Goal: Task Accomplishment & Management: Use online tool/utility

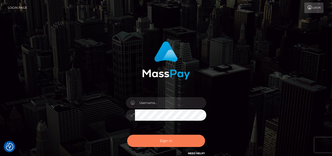
checkbox input "true"
type input "denise"
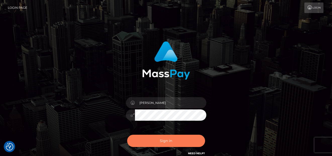
click at [154, 143] on button "Sign in" at bounding box center [166, 141] width 78 height 12
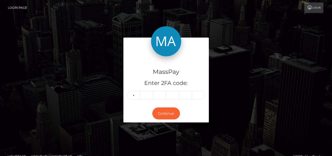
type input "0"
type input "4"
type input "7"
type input "6"
type input "8"
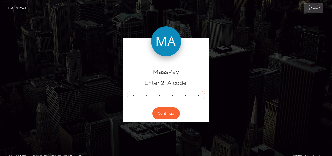
type input "0"
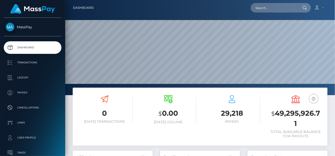
scroll to position [89, 80]
click at [261, 7] on input "text" at bounding box center [274, 8] width 47 height 10
paste input "[EMAIL_ADDRESS][DOMAIN_NAME]"
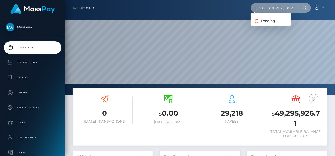
type input "[EMAIL_ADDRESS][DOMAIN_NAME]"
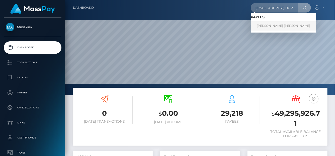
click at [266, 26] on link "TOMAS DAVID MADRIZ MATA" at bounding box center [284, 25] width 66 height 9
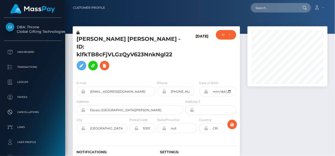
scroll to position [60, 80]
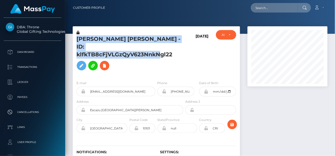
drag, startPoint x: 75, startPoint y: 39, endPoint x: 173, endPoint y: 50, distance: 98.8
click at [173, 50] on div "[PERSON_NAME] [PERSON_NAME] - ID: klfkTB8cFjVLGzQyV623NnkNgl22" at bounding box center [129, 53] width 112 height 47
copy h5 "[PERSON_NAME] [PERSON_NAME] - ID: klfkTB8cFjVLGzQyV623NnkNgl22"
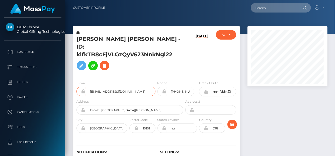
drag, startPoint x: 141, startPoint y: 84, endPoint x: 84, endPoint y: 82, distance: 57.5
click at [84, 87] on div "[EMAIL_ADDRESS][DOMAIN_NAME]" at bounding box center [116, 92] width 79 height 10
click at [256, 9] on input "text" at bounding box center [274, 8] width 47 height 10
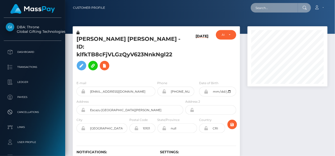
paste input "matildalaw06@gmail.com"
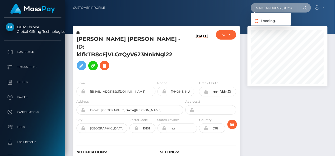
type input "matildalaw06@gmail.com"
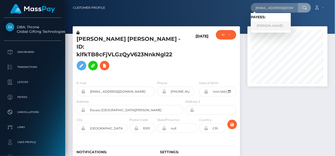
click at [266, 29] on link "MATILDA LAWLOR" at bounding box center [271, 25] width 40 height 9
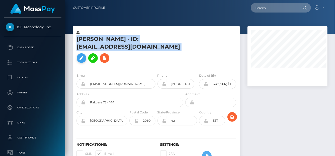
drag, startPoint x: 75, startPoint y: 39, endPoint x: 160, endPoint y: 53, distance: 86.0
click at [160, 53] on div "[PERSON_NAME] - ID: [EMAIL_ADDRESS][DOMAIN_NAME]" at bounding box center [129, 49] width 112 height 39
copy h5 "MATILDA LAWLOR - ID: matildalaw06@gmail.com"
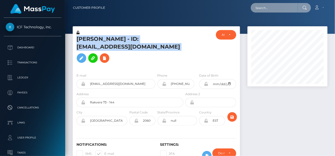
click at [264, 4] on input "text" at bounding box center [274, 8] width 47 height 10
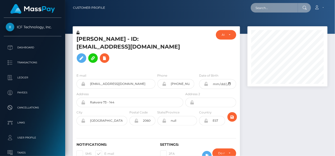
paste input "[EMAIL_ADDRESS][DOMAIN_NAME]"
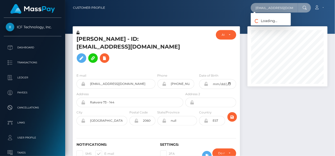
type input "[EMAIL_ADDRESS][DOMAIN_NAME]"
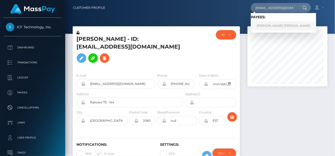
click at [269, 22] on link "TOMAS DAVID MADRIZ MATA" at bounding box center [284, 25] width 66 height 9
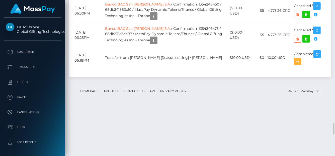
scroll to position [1860, 0]
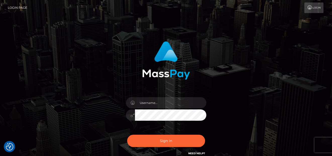
checkbox input "true"
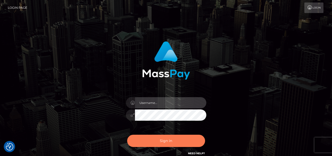
type input "denise"
click at [150, 140] on button "Sign in" at bounding box center [166, 141] width 78 height 12
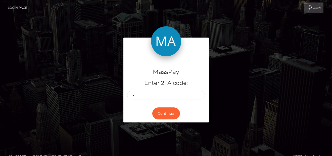
type input "1"
type input "9"
type input "7"
type input "5"
type input "4"
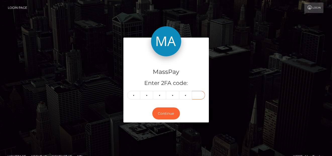
type input "7"
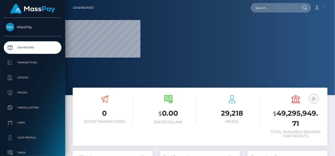
scroll to position [89, 80]
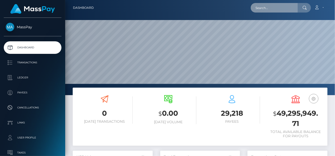
click at [264, 7] on input "text" at bounding box center [274, 8] width 47 height 10
paste input "1080401"
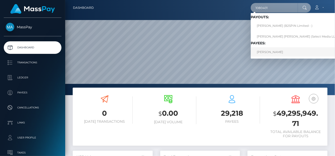
type input "1080401"
click at [273, 52] on link "Malik Turnquest" at bounding box center [299, 51] width 96 height 9
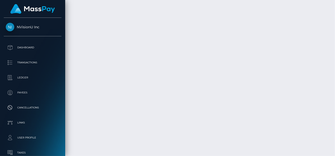
scroll to position [2212, 0]
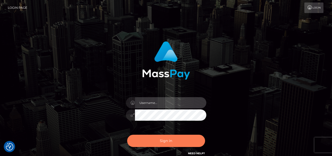
type input "[PERSON_NAME]"
click at [148, 143] on button "Sign in" at bounding box center [166, 141] width 78 height 12
type input "denise"
click at [146, 140] on button "Sign in" at bounding box center [166, 141] width 78 height 12
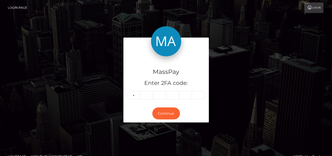
type input "0"
type input "6"
type input "8"
type input "9"
type input "5"
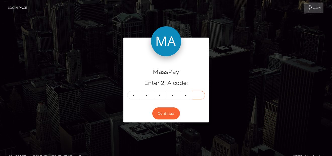
type input "2"
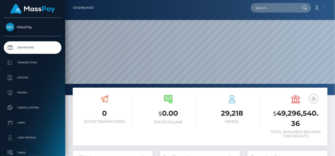
scroll to position [89, 80]
click at [258, 9] on input "text" at bounding box center [274, 8] width 47 height 10
paste input "duchess10168@gmail.com"
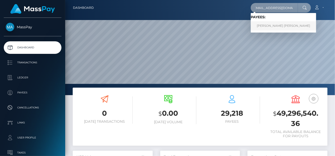
type input "duchess10168@gmail.com"
click at [263, 24] on link "RACHEL ELIZABETH CARLSON" at bounding box center [284, 25] width 66 height 9
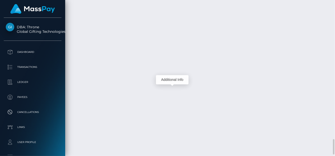
scroll to position [60, 80]
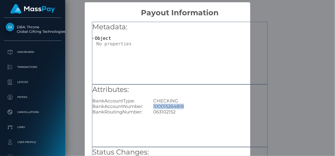
drag, startPoint x: 184, startPoint y: 106, endPoint x: 152, endPoint y: 107, distance: 32.4
click at [152, 107] on div "100015264818" at bounding box center [211, 107] width 122 height 6
copy div "100015264818"
click at [286, 13] on div "× Payout Information Metadata: Object Attributes: BankAccountType: CHECKING Ban…" at bounding box center [167, 78] width 335 height 156
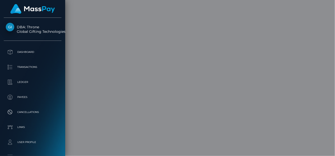
scroll to position [0, 0]
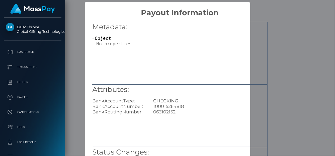
click at [302, 23] on div "× Payout Information Metadata: Object Attributes: BankAccountType: CHECKING Ban…" at bounding box center [167, 78] width 335 height 156
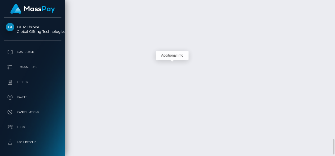
scroll to position [60, 80]
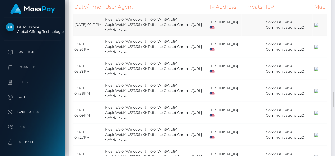
scroll to position [904, 0]
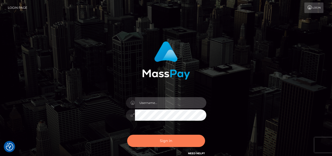
type input "[PERSON_NAME]"
click at [183, 136] on button "Sign in" at bounding box center [166, 141] width 78 height 12
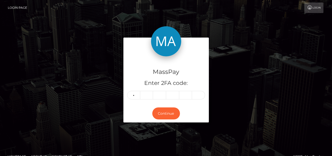
type input "9"
type input "5"
type input "9"
type input "4"
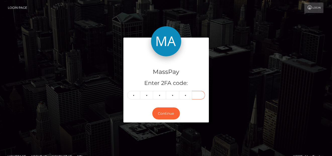
type input "3"
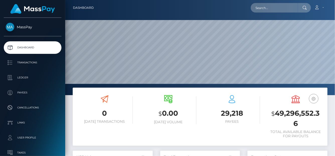
scroll to position [137, 80]
click at [260, 9] on input "text" at bounding box center [274, 8] width 47 height 10
paste input "005758d0-5306-40bf-b88d-7d188270f27c"
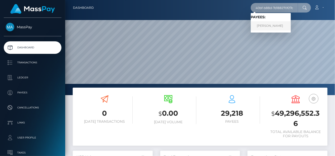
type input "005758d0-5306-40bf-b88d-7d188270f27c"
click at [269, 26] on link "STACY SORAYA CHEDDANI" at bounding box center [271, 25] width 40 height 9
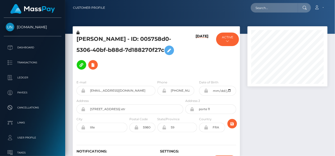
scroll to position [60, 80]
click at [98, 60] on button at bounding box center [93, 65] width 10 height 10
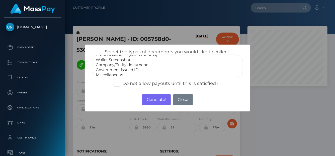
scroll to position [15, 0]
select select "Government issued ID"
click at [124, 70] on option "Government issued ID" at bounding box center [167, 69] width 145 height 5
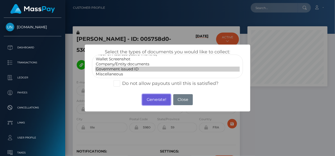
click at [163, 100] on button "Generate!" at bounding box center [156, 99] width 28 height 11
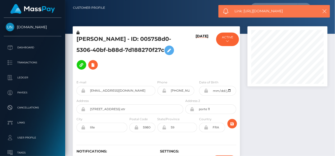
drag, startPoint x: 293, startPoint y: 10, endPoint x: 244, endPoint y: 11, distance: 49.2
click at [244, 11] on span "Link: [URL][DOMAIN_NAME]" at bounding box center [275, 11] width 81 height 5
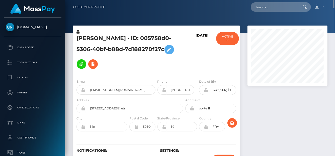
scroll to position [0, 0]
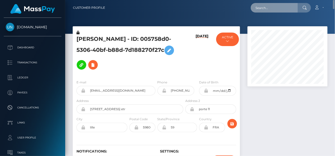
click at [267, 6] on input "text" at bounding box center [274, 8] width 47 height 10
paste input "osteyq94rkpg"
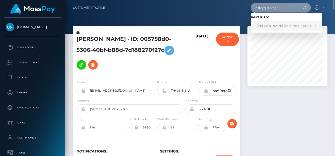
type input "osteyq94rkpg"
click at [259, 26] on link "HARUNA MUHAMMAD (Shift Holdings Ltd. - )" at bounding box center [287, 25] width 72 height 9
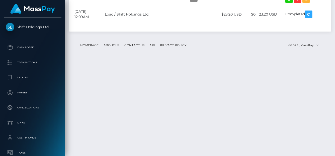
scroll to position [1452, 0]
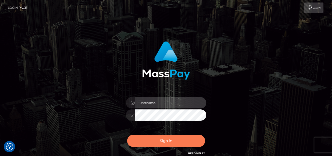
type input "[PERSON_NAME]"
click at [173, 143] on button "Sign in" at bounding box center [166, 141] width 78 height 12
type input "denise"
click at [157, 142] on button "Sign in" at bounding box center [166, 141] width 78 height 12
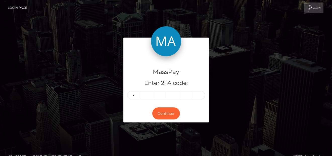
type input "0"
type input "4"
type input "7"
type input "1"
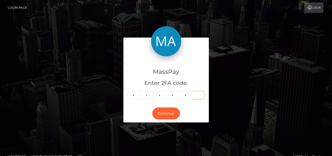
type input "7"
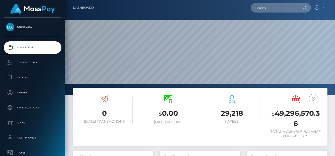
scroll to position [89, 80]
click at [264, 7] on input "text" at bounding box center [274, 8] width 47 height 10
paste input "[EMAIL_ADDRESS][DOMAIN_NAME]"
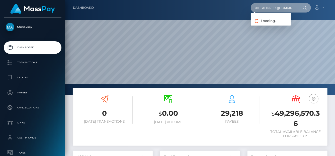
type input "[EMAIL_ADDRESS][DOMAIN_NAME]"
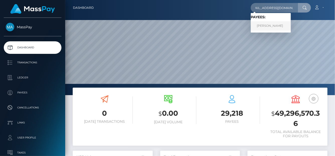
click at [262, 26] on link "Pamela Preston" at bounding box center [271, 25] width 40 height 9
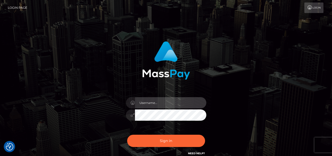
type input "denise"
click at [164, 149] on div "Sign in Need Help?" at bounding box center [166, 143] width 88 height 22
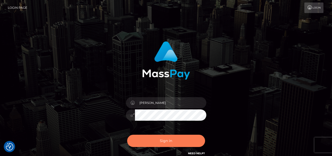
click at [166, 144] on button "Sign in" at bounding box center [166, 141] width 78 height 12
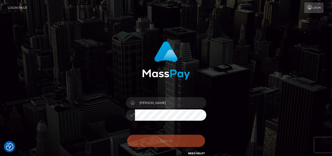
click at [170, 142] on div "Sign in Need Help?" at bounding box center [166, 143] width 88 height 22
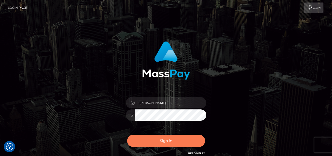
click at [165, 147] on button "Sign in" at bounding box center [166, 141] width 78 height 12
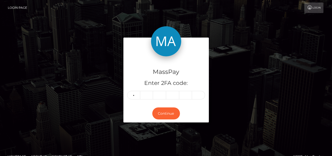
type input "4"
type input "0"
type input "5"
type input "6"
type input "4"
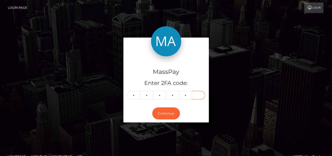
type input "0"
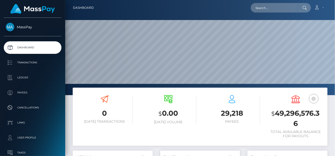
scroll to position [89, 80]
click at [267, 11] on input "text" at bounding box center [274, 8] width 47 height 10
paste input "[EMAIL_ADDRESS][DOMAIN_NAME]"
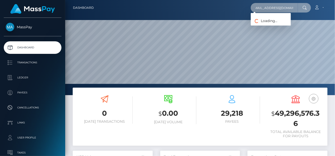
type input "[EMAIL_ADDRESS][DOMAIN_NAME]"
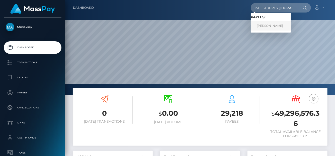
scroll to position [0, 0]
drag, startPoint x: 270, startPoint y: 24, endPoint x: 263, endPoint y: 26, distance: 6.8
click at [263, 26] on link "NYLA GRACE MYLES" at bounding box center [271, 25] width 40 height 9
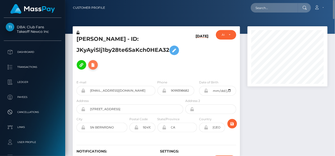
click at [92, 68] on icon at bounding box center [93, 65] width 6 height 6
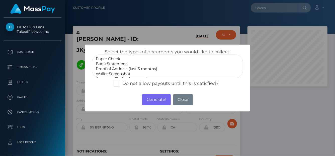
select select "Bank Statement"
click at [119, 63] on option "Bank Statement" at bounding box center [167, 63] width 145 height 5
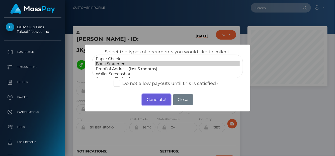
click at [155, 101] on button "Generate!" at bounding box center [156, 99] width 28 height 11
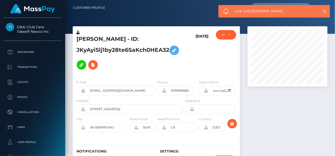
drag, startPoint x: 291, startPoint y: 14, endPoint x: 245, endPoint y: 13, distance: 46.7
click at [245, 13] on div "Link: https://l.maspay.io/flQGU" at bounding box center [275, 11] width 112 height 13
copy span "https://l.maspay.io/flQGU"
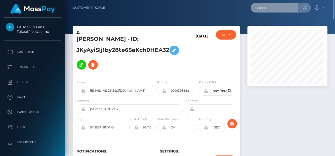
click at [266, 11] on input "text" at bounding box center [274, 8] width 47 height 10
paste input "[DOMAIN_NAME][EMAIL_ADDRESS][DOMAIN_NAME]"
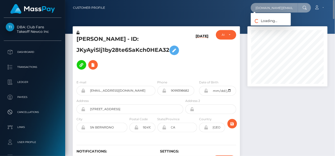
type input "[DOMAIN_NAME][EMAIL_ADDRESS][DOMAIN_NAME]"
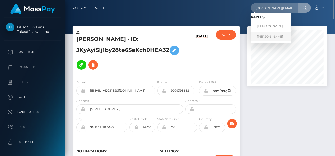
click at [264, 37] on link "Brittany Hampton" at bounding box center [271, 36] width 40 height 9
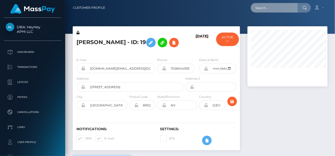
click at [274, 6] on input "text" at bounding box center [274, 8] width 47 height 10
click at [264, 6] on input "text" at bounding box center [274, 8] width 47 height 10
paste input "[DOMAIN_NAME][EMAIL_ADDRESS][DOMAIN_NAME]"
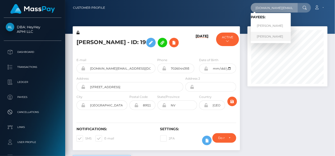
type input "[DOMAIN_NAME][EMAIL_ADDRESS][DOMAIN_NAME]"
click at [269, 36] on link "[PERSON_NAME]" at bounding box center [271, 36] width 40 height 9
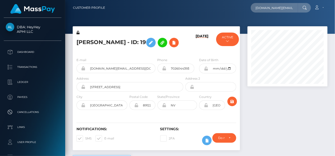
scroll to position [60, 80]
type input "[DOMAIN_NAME][EMAIL_ADDRESS][DOMAIN_NAME]"
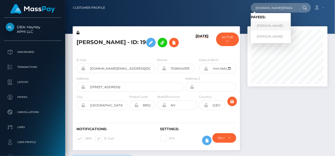
click at [281, 23] on link "Brittany Hampton" at bounding box center [271, 25] width 40 height 9
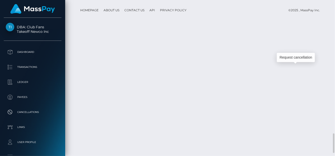
scroll to position [60, 80]
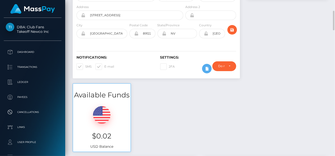
scroll to position [0, 0]
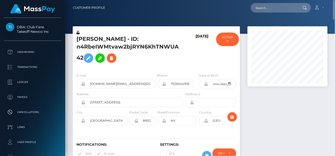
click at [118, 61] on h5 "Brittany Hampton - ID: n4RbeIWMtvaw2bjRYN6KhTNWUA42" at bounding box center [129, 50] width 104 height 30
click at [114, 60] on icon at bounding box center [112, 58] width 6 height 6
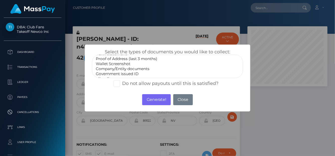
scroll to position [15, 0]
select select "Miscellaneous"
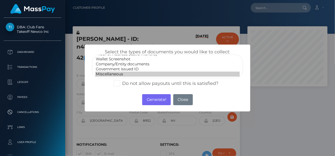
click at [112, 73] on option "Miscellaneous" at bounding box center [167, 74] width 145 height 5
drag, startPoint x: 156, startPoint y: 99, endPoint x: 291, endPoint y: 31, distance: 150.5
click at [156, 99] on button "Generate!" at bounding box center [156, 99] width 28 height 11
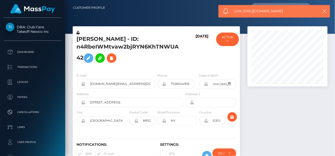
drag, startPoint x: 291, startPoint y: 11, endPoint x: 244, endPoint y: 12, distance: 47.2
click at [244, 12] on span "Link: https://l.maspay.io/wlQKc" at bounding box center [275, 11] width 81 height 5
copy span "https://l.maspay.io/wlQKc"
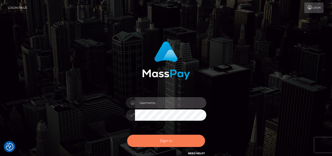
type input "denise"
click at [161, 138] on button "Sign in" at bounding box center [166, 141] width 78 height 12
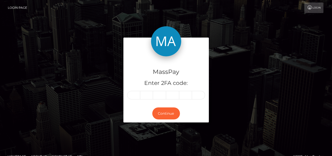
click at [300, 119] on div "MassPay Enter 2FA code: Continue" at bounding box center [166, 83] width 286 height 90
click at [132, 93] on input "text" at bounding box center [133, 95] width 13 height 9
type input "6"
type input "2"
type input "9"
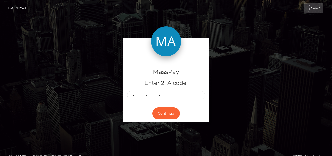
type input "8"
type input "5"
type input "4"
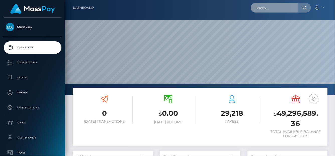
click at [262, 6] on input "text" at bounding box center [274, 8] width 47 height 10
paste input "jszostek6@gmail.com"
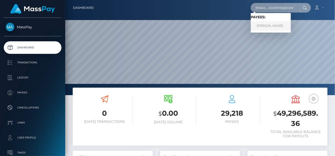
type input "jszostek6@gmail.com"
click at [278, 24] on link "Julita Szóstek" at bounding box center [271, 25] width 40 height 9
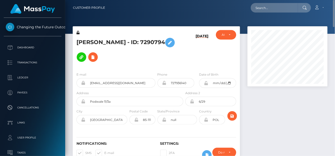
drag, startPoint x: 73, startPoint y: 43, endPoint x: 157, endPoint y: 38, distance: 83.5
click at [157, 37] on div "[PERSON_NAME] - ID: 7290794" at bounding box center [129, 49] width 112 height 38
copy h5 "[PERSON_NAME] - ID: 7290794"
click at [271, 5] on input "text" at bounding box center [274, 8] width 47 height 10
paste input "[EMAIL_ADDRESS][DOMAIN_NAME]"
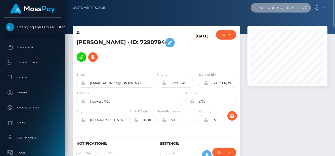
scroll to position [0, 8]
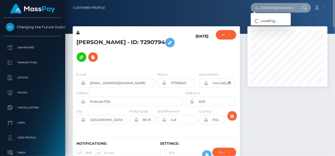
type input "[EMAIL_ADDRESS][DOMAIN_NAME]"
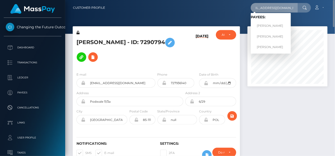
scroll to position [0, 0]
click at [263, 27] on link "[PERSON_NAME]" at bounding box center [271, 25] width 40 height 9
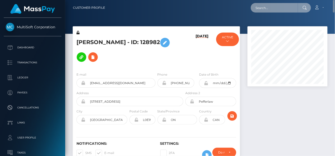
click at [265, 9] on input "text" at bounding box center [274, 8] width 47 height 10
paste input "[EMAIL_ADDRESS][DOMAIN_NAME]"
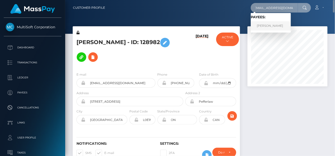
type input "[EMAIL_ADDRESS][DOMAIN_NAME]"
click at [264, 28] on link "Raffaella Abderhalden" at bounding box center [271, 25] width 40 height 9
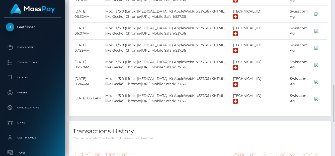
scroll to position [478, 0]
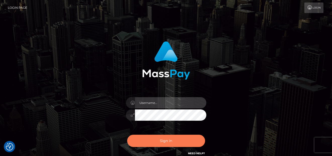
type input "denise"
click at [159, 138] on button "Sign in" at bounding box center [166, 141] width 78 height 12
type input "[PERSON_NAME]"
click at [169, 140] on button "Sign in" at bounding box center [166, 141] width 78 height 12
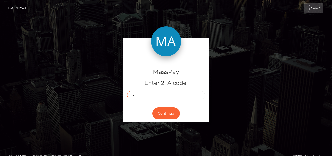
type input "5"
type input "8"
type input "4"
type input "3"
type input "2"
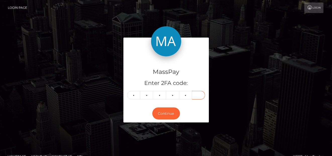
type input "9"
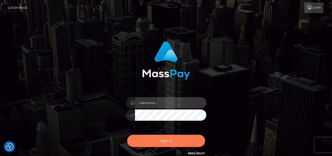
type input "denise"
click at [160, 145] on button "Sign in" at bounding box center [166, 141] width 78 height 12
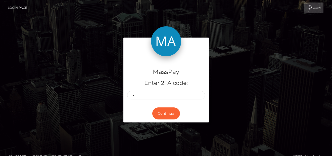
type input "3"
type input "7"
type input "1"
type input "5"
type input "1"
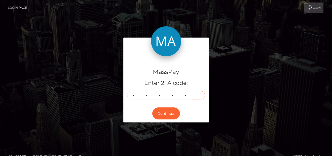
type input "9"
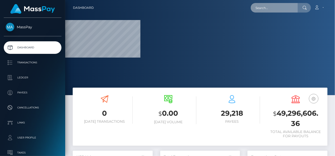
click at [264, 11] on input "text" at bounding box center [274, 8] width 47 height 10
paste input "bmslut4cin@gmail.com"
type input "bmslut4cin@gmail.com"
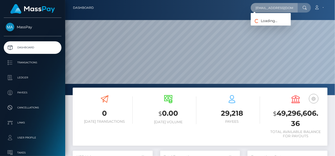
scroll to position [89, 80]
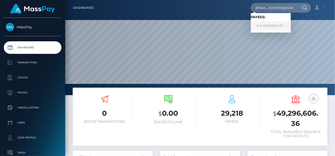
click at [262, 28] on link "N K DESIGNS LTD" at bounding box center [271, 25] width 40 height 9
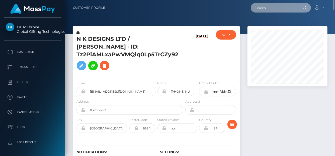
click at [252, 6] on input "text" at bounding box center [274, 8] width 47 height 10
paste input "matildalaw06@gmail.com"
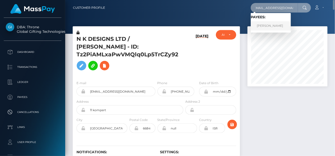
type input "[EMAIL_ADDRESS][DOMAIN_NAME]"
click at [279, 26] on link "MATILDA LAWLOR" at bounding box center [271, 25] width 40 height 9
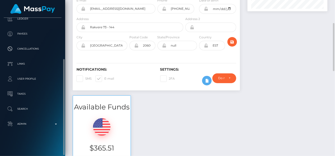
scroll to position [151, 0]
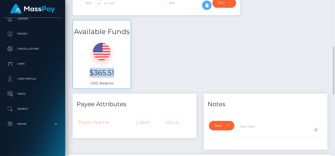
drag, startPoint x: 117, startPoint y: 79, endPoint x: 89, endPoint y: 77, distance: 27.6
click at [89, 77] on h3 "$365.51" at bounding box center [102, 73] width 50 height 10
copy h3 "$365.51"
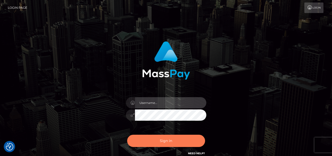
type input "denise"
click at [132, 146] on button "Sign in" at bounding box center [166, 141] width 78 height 12
type input "denise"
click at [132, 145] on button "Sign in" at bounding box center [166, 141] width 78 height 12
click at [144, 138] on button "Sign in" at bounding box center [166, 141] width 78 height 12
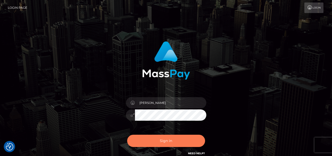
click at [148, 143] on button "Sign in" at bounding box center [166, 141] width 78 height 12
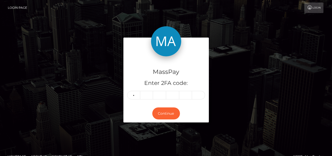
type input "1"
type input "0"
type input "9"
type input "5"
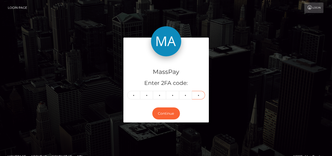
type input "2"
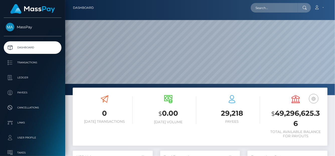
scroll to position [95, 270]
drag, startPoint x: 269, startPoint y: 12, endPoint x: 271, endPoint y: 9, distance: 4.1
click at [270, 11] on input "text" at bounding box center [274, 8] width 47 height 10
click at [270, 8] on input "text" at bounding box center [274, 8] width 47 height 10
paste input "580105911872266241"
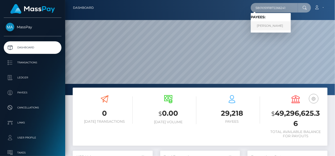
type input "580105911872266241"
click at [276, 30] on link "[PERSON_NAME]" at bounding box center [271, 25] width 40 height 9
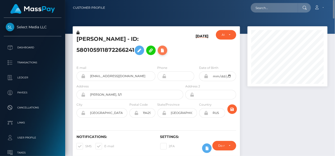
click at [161, 54] on icon at bounding box center [163, 50] width 6 height 6
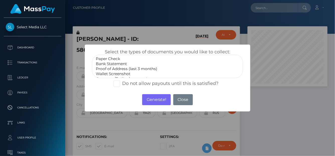
scroll to position [15, 0]
select select "Wallet Screenshot"
click at [115, 59] on option "Wallet Screenshot" at bounding box center [167, 59] width 145 height 5
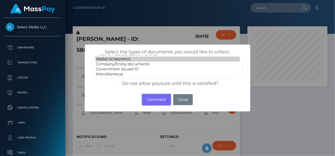
drag, startPoint x: 147, startPoint y: 97, endPoint x: 266, endPoint y: 47, distance: 128.3
click at [148, 97] on button "Generate!" at bounding box center [156, 99] width 28 height 11
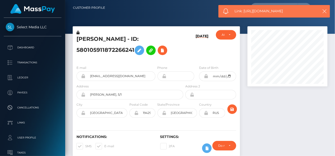
drag, startPoint x: 294, startPoint y: 13, endPoint x: 244, endPoint y: 11, distance: 50.3
click at [244, 11] on span "Link: [URL][DOMAIN_NAME]" at bounding box center [275, 11] width 81 height 5
copy span "[URL][DOMAIN_NAME]"
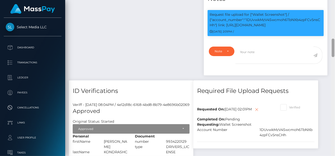
scroll to position [60, 80]
